Goal: Task Accomplishment & Management: Complete application form

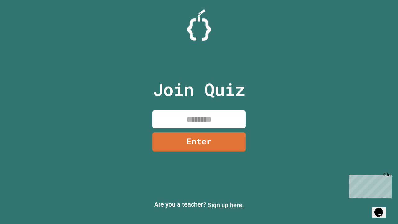
click at [226, 205] on link "Sign up here." at bounding box center [226, 204] width 36 height 7
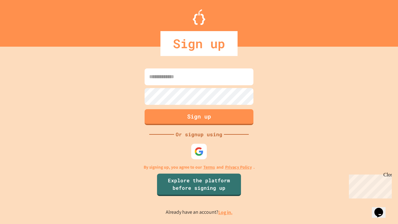
click at [226, 212] on link "Log in." at bounding box center [226, 212] width 14 height 7
